Goal: Register for event/course

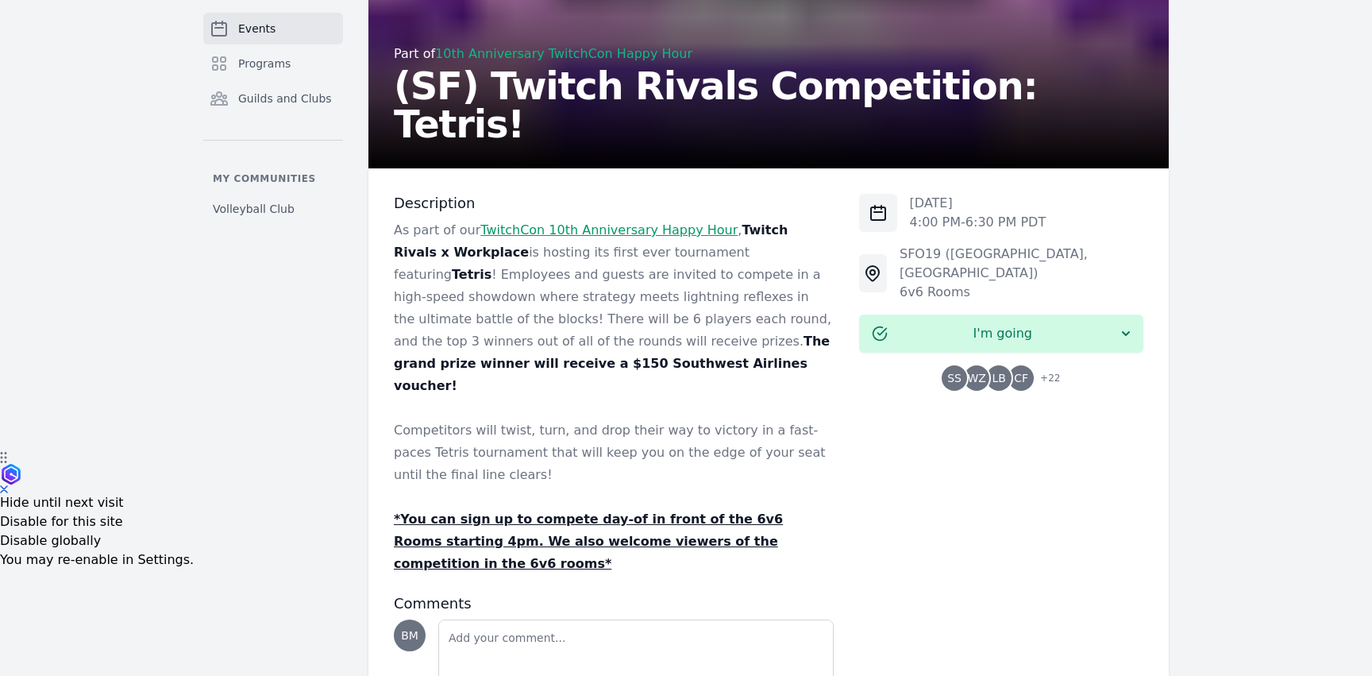
scroll to position [228, 0]
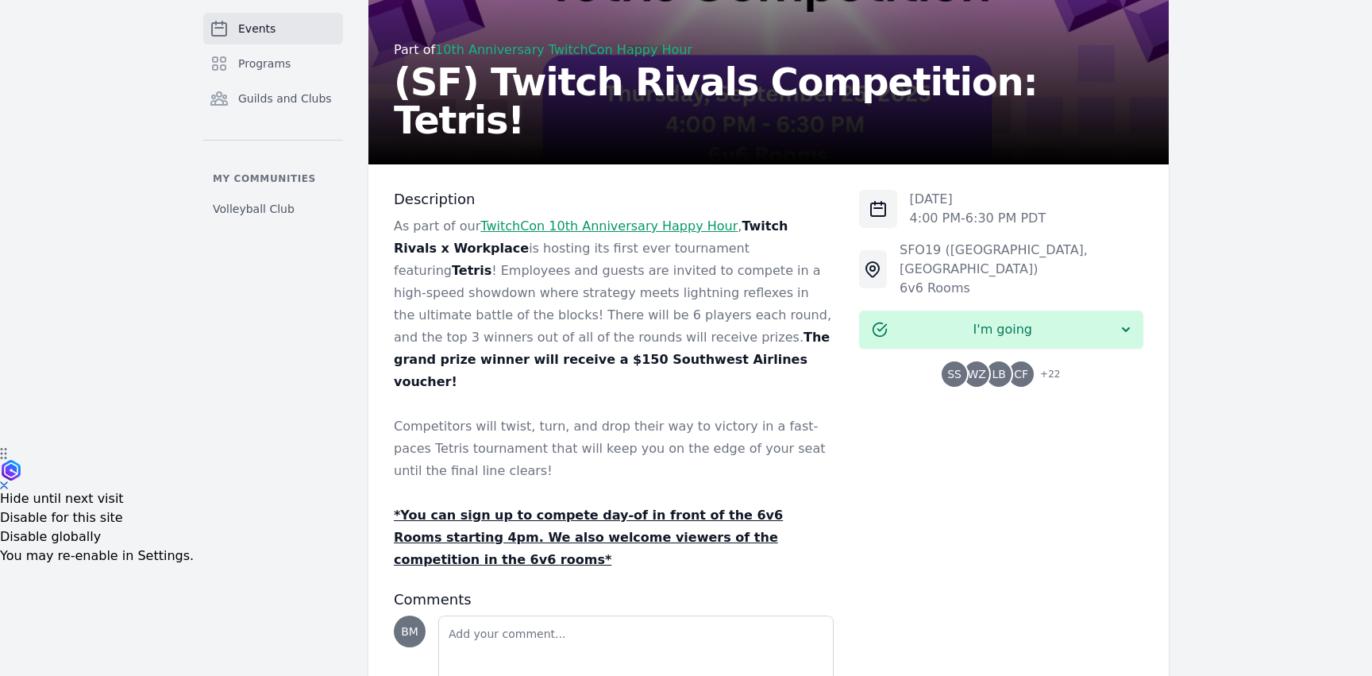
click at [694, 340] on strong "The grand prize winner will receive a $150 Southwest Airlines voucher!" at bounding box center [612, 360] width 436 height 60
click at [694, 339] on strong "The grand prize winner will receive a $150 Southwest Airlines voucher!" at bounding box center [612, 360] width 436 height 60
click at [1008, 361] on span "LB" at bounding box center [998, 373] width 25 height 25
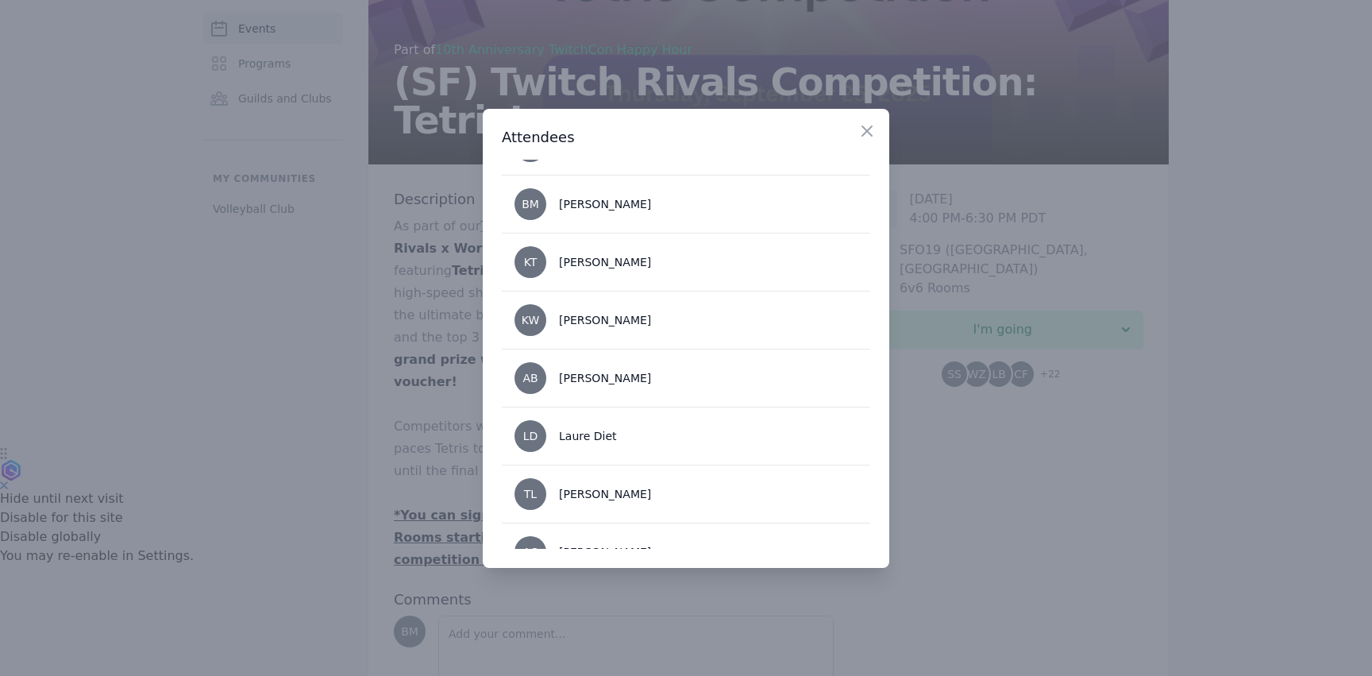
scroll to position [0, 0]
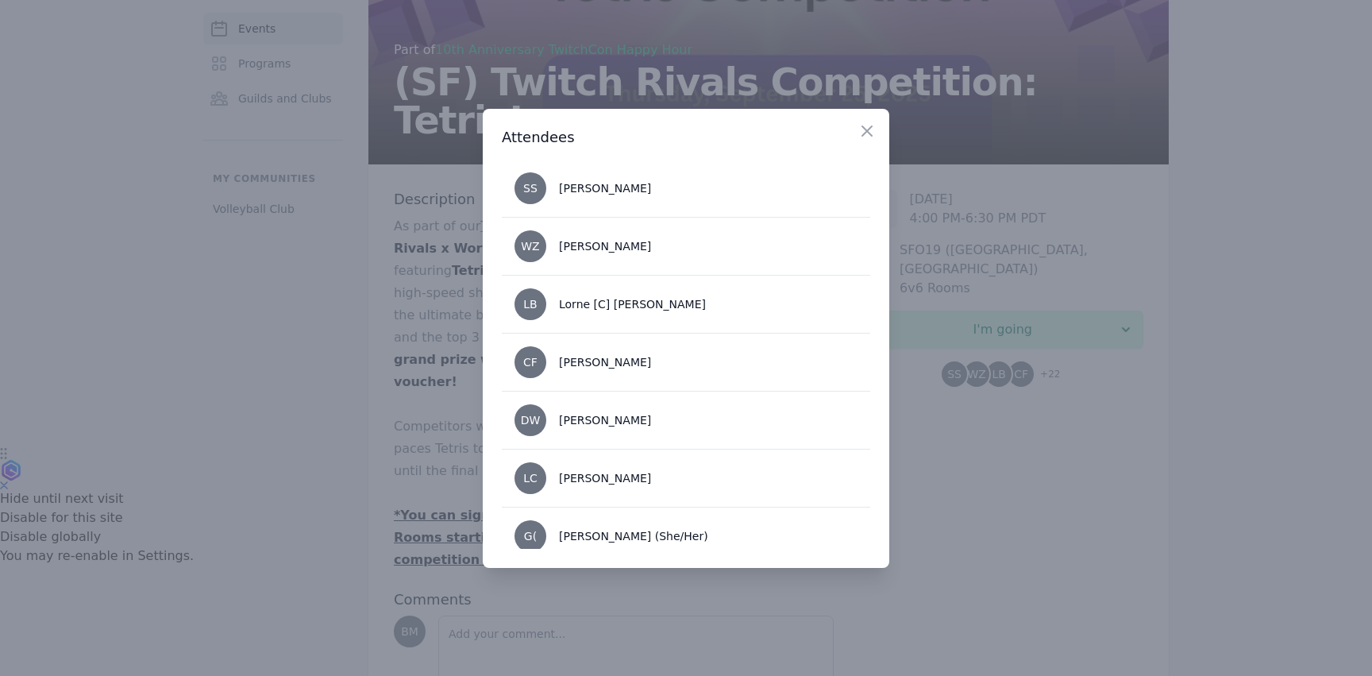
click at [375, 375] on div at bounding box center [686, 338] width 1372 height 676
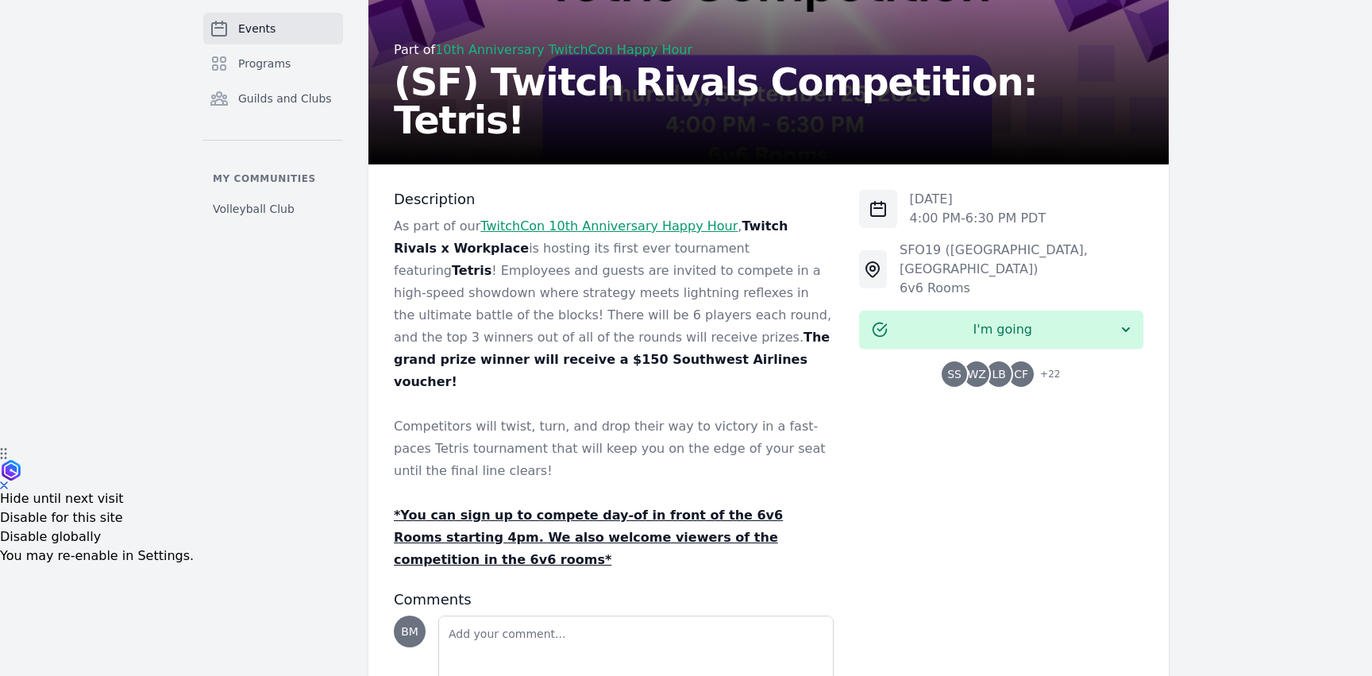
click at [713, 268] on p "As part of our TwitchCon 10th Anniversary Happy Hour , Twitch Rivals x Workplac…" at bounding box center [614, 304] width 440 height 178
click at [1025, 368] on span "CF" at bounding box center [1021, 373] width 14 height 11
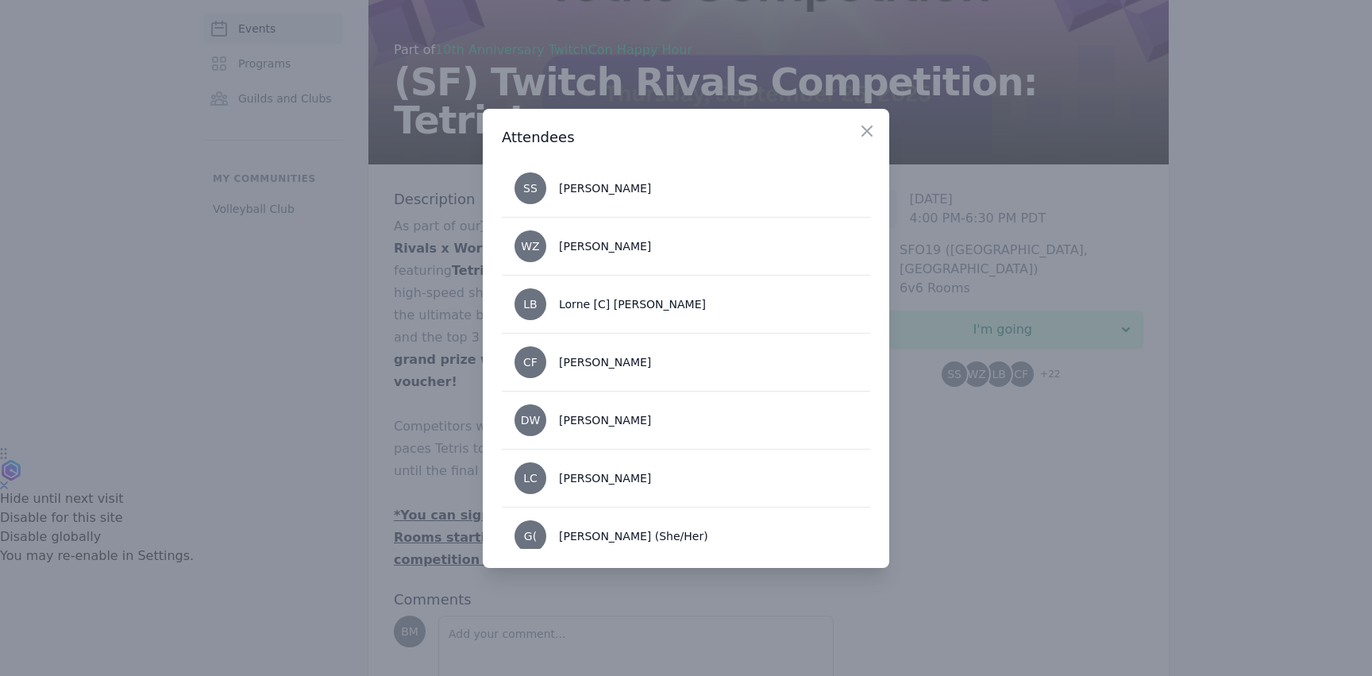
click at [383, 390] on div at bounding box center [686, 338] width 1372 height 676
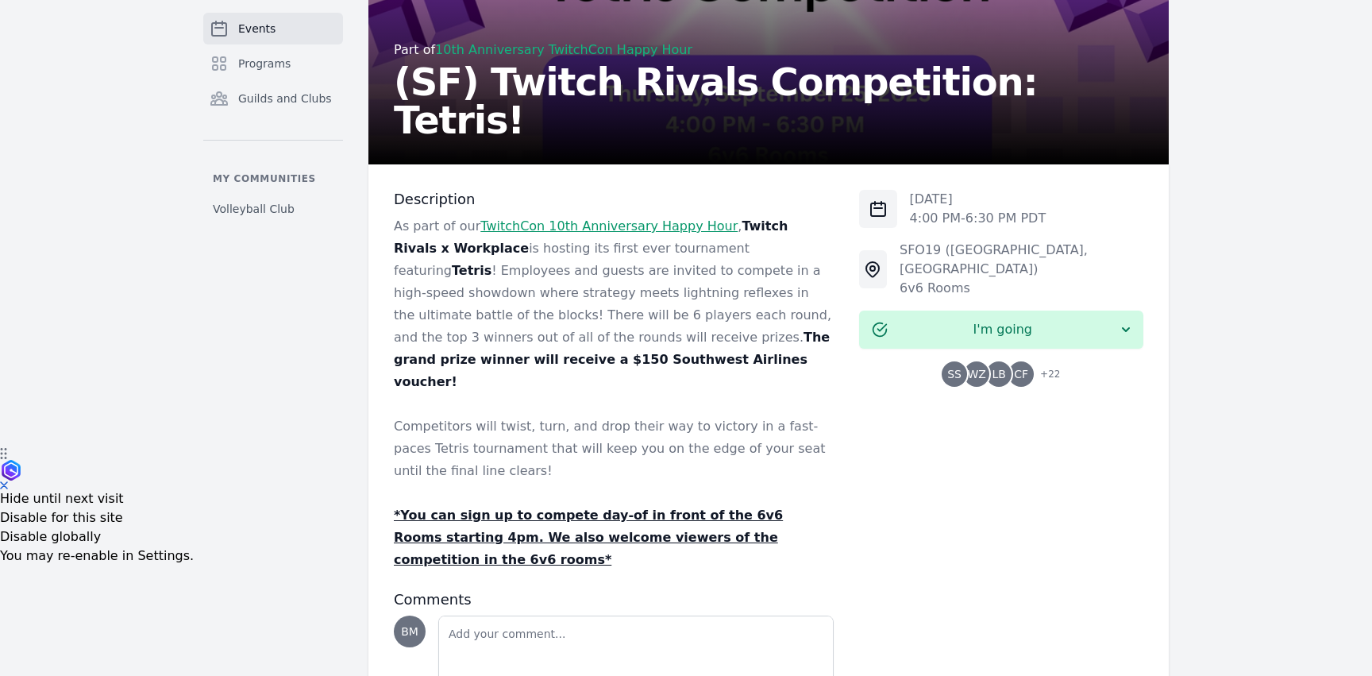
click at [623, 273] on p "As part of our TwitchCon 10th Anniversary Happy Hour , Twitch Rivals x Workplac…" at bounding box center [614, 304] width 440 height 178
click at [586, 311] on p "As part of our TwitchCon 10th Anniversary Happy Hour , Twitch Rivals x Workplac…" at bounding box center [614, 304] width 440 height 178
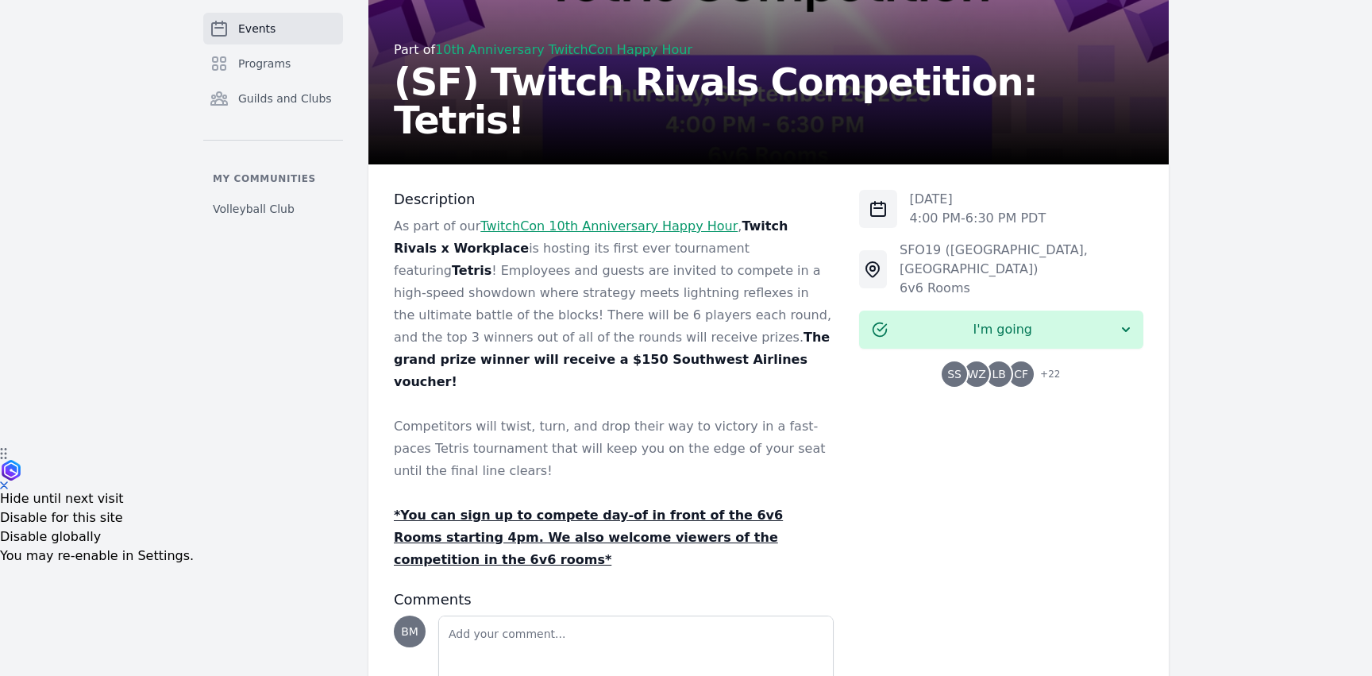
click at [579, 223] on link "TwitchCon 10th Anniversary Happy Hour" at bounding box center [608, 225] width 257 height 15
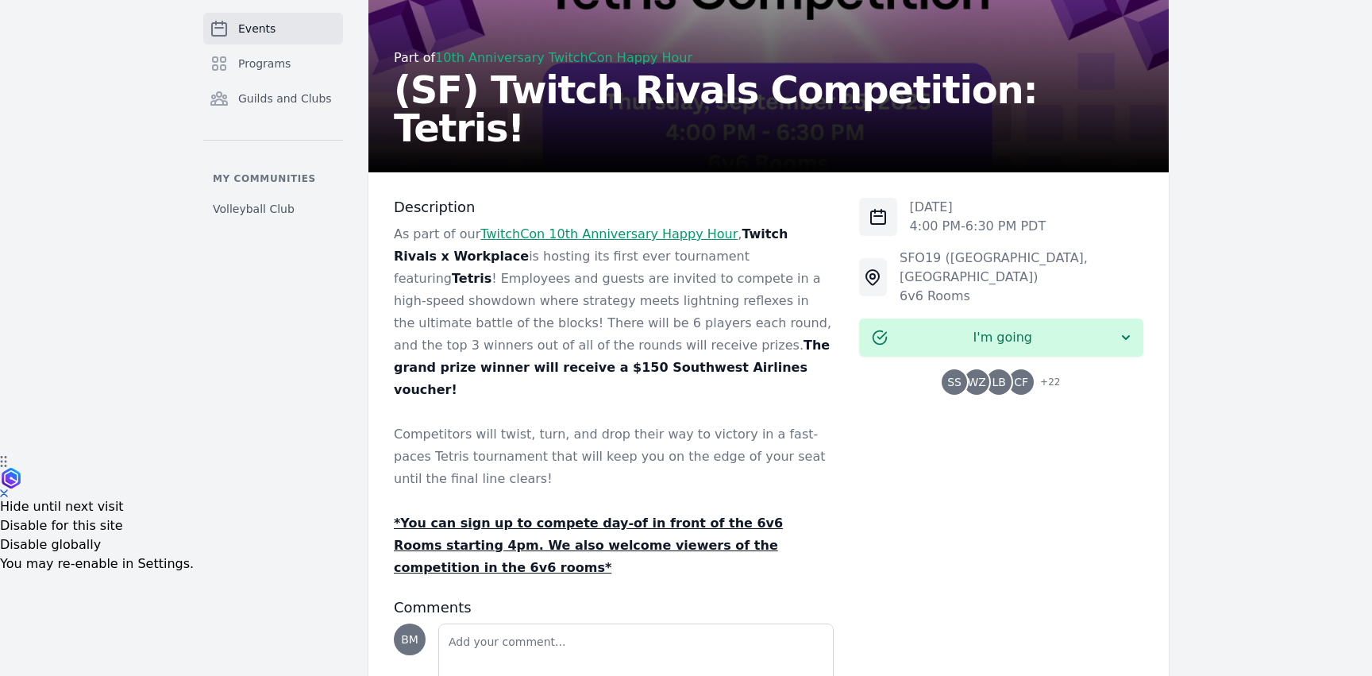
scroll to position [223, 0]
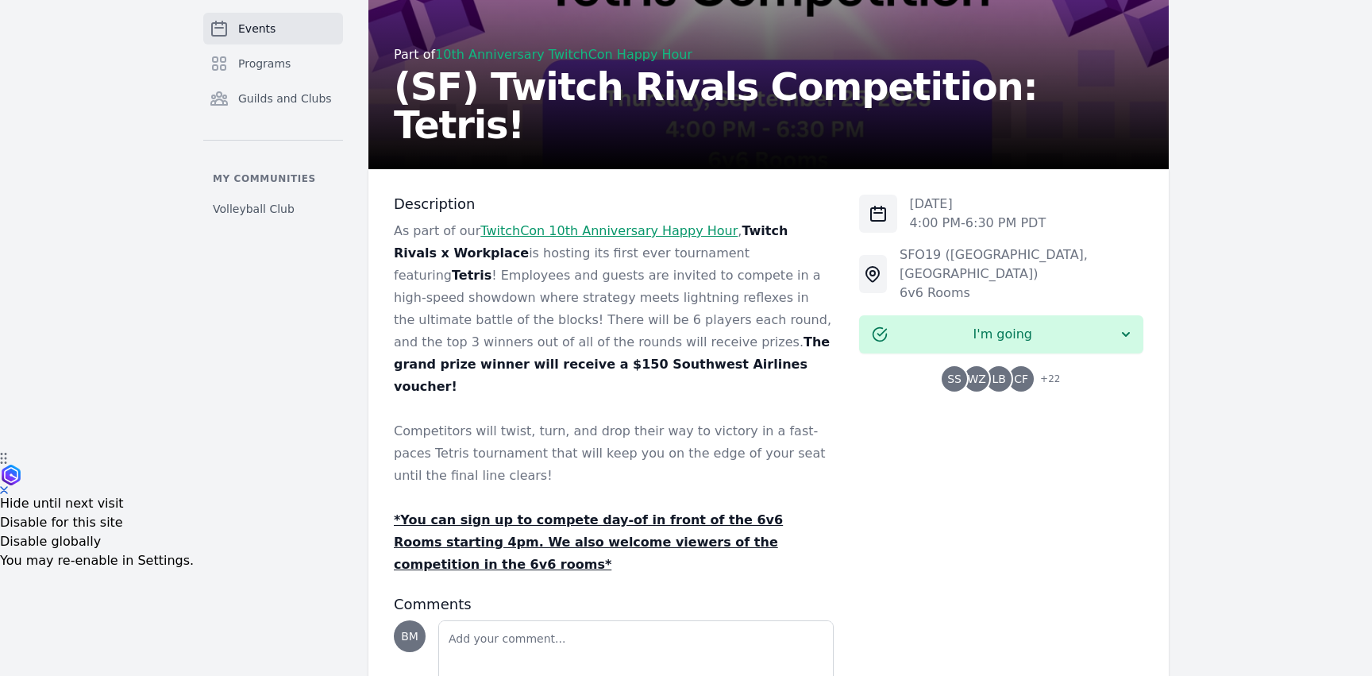
click at [662, 347] on strong "The grand prize winner will receive a $150 Southwest Airlines voucher!" at bounding box center [612, 364] width 436 height 60
click at [672, 342] on strong "The grand prize winner will receive a $150 Southwest Airlines voucher!" at bounding box center [612, 364] width 436 height 60
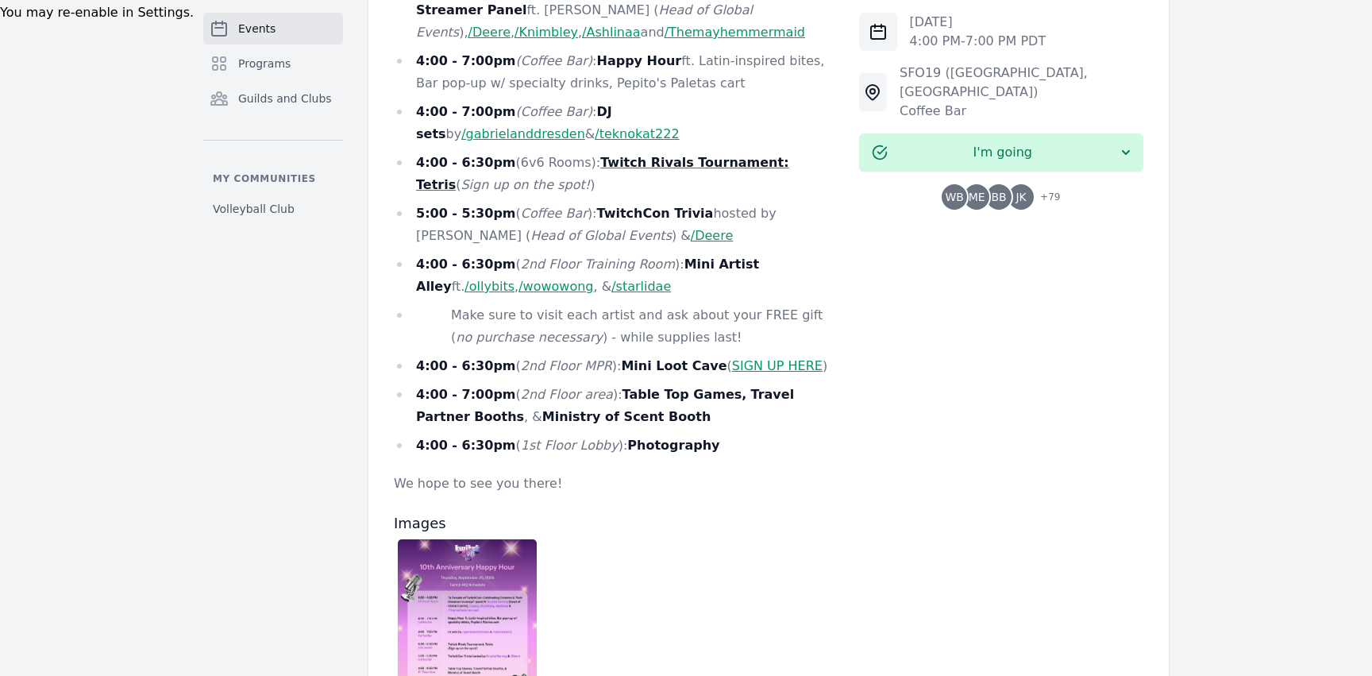
scroll to position [774, 0]
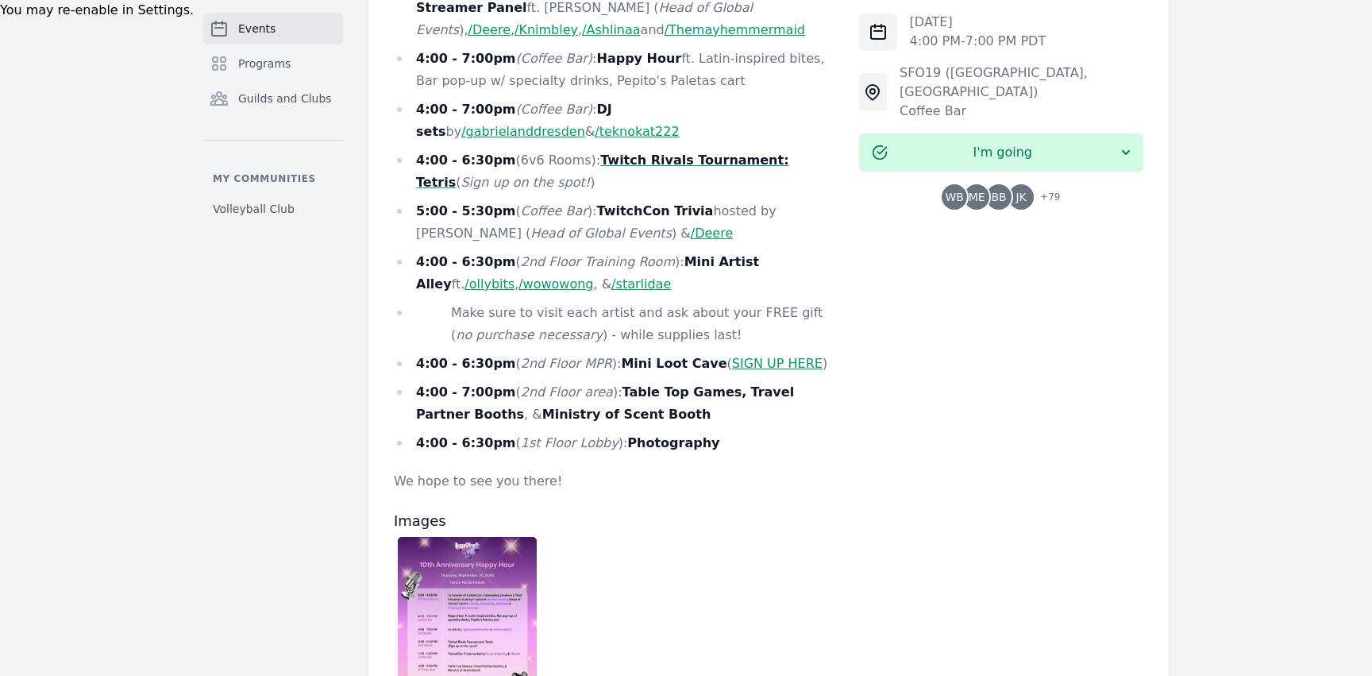
click at [758, 356] on link "SIGN UP HERE" at bounding box center [777, 363] width 91 height 15
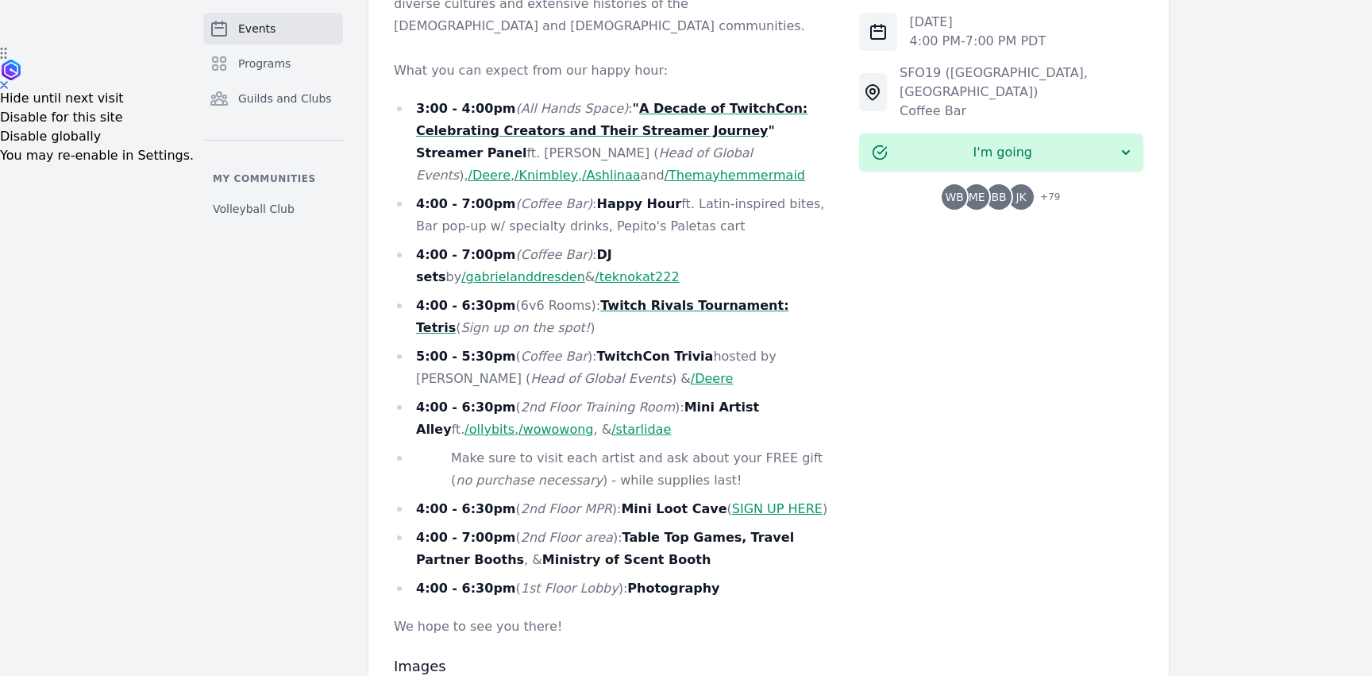
scroll to position [633, 0]
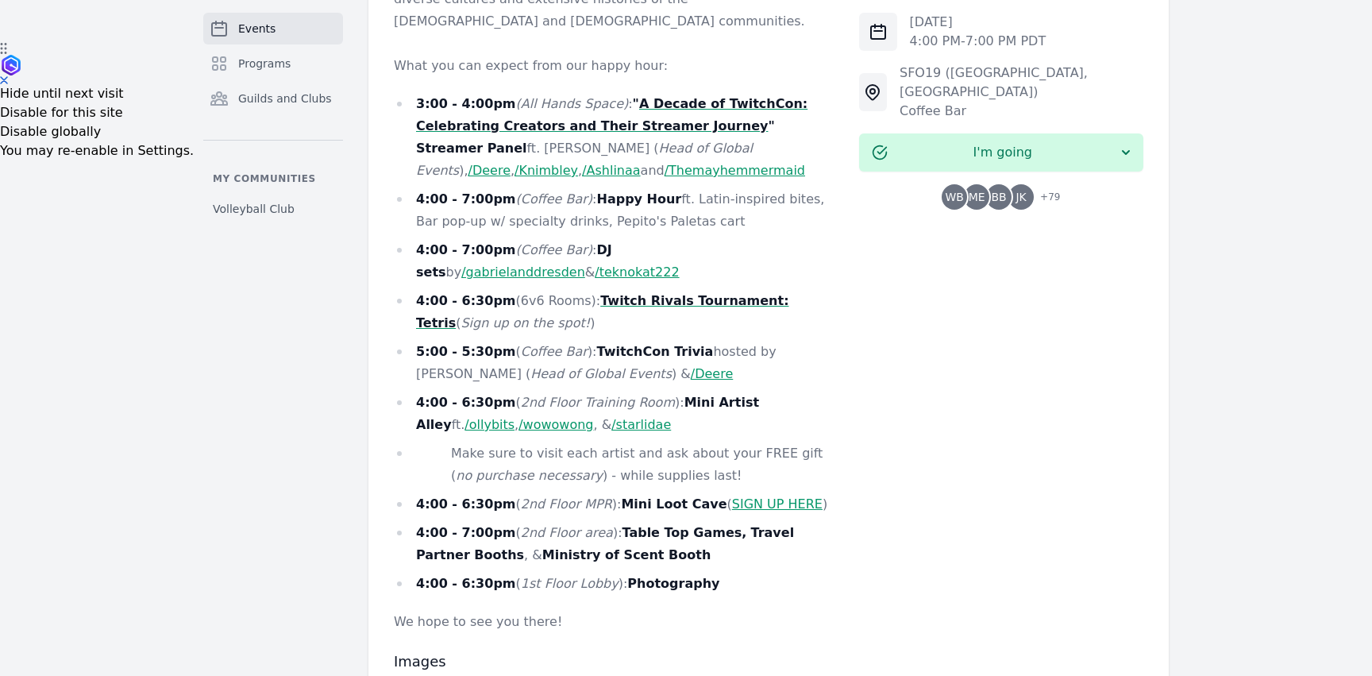
click at [515, 417] on link "/ollybits" at bounding box center [490, 424] width 50 height 15
click at [740, 395] on strong "Mini Artist Alley" at bounding box center [587, 413] width 343 height 37
click at [696, 395] on strong "Mini Artist Alley" at bounding box center [587, 413] width 343 height 37
